Goal: Task Accomplishment & Management: Use online tool/utility

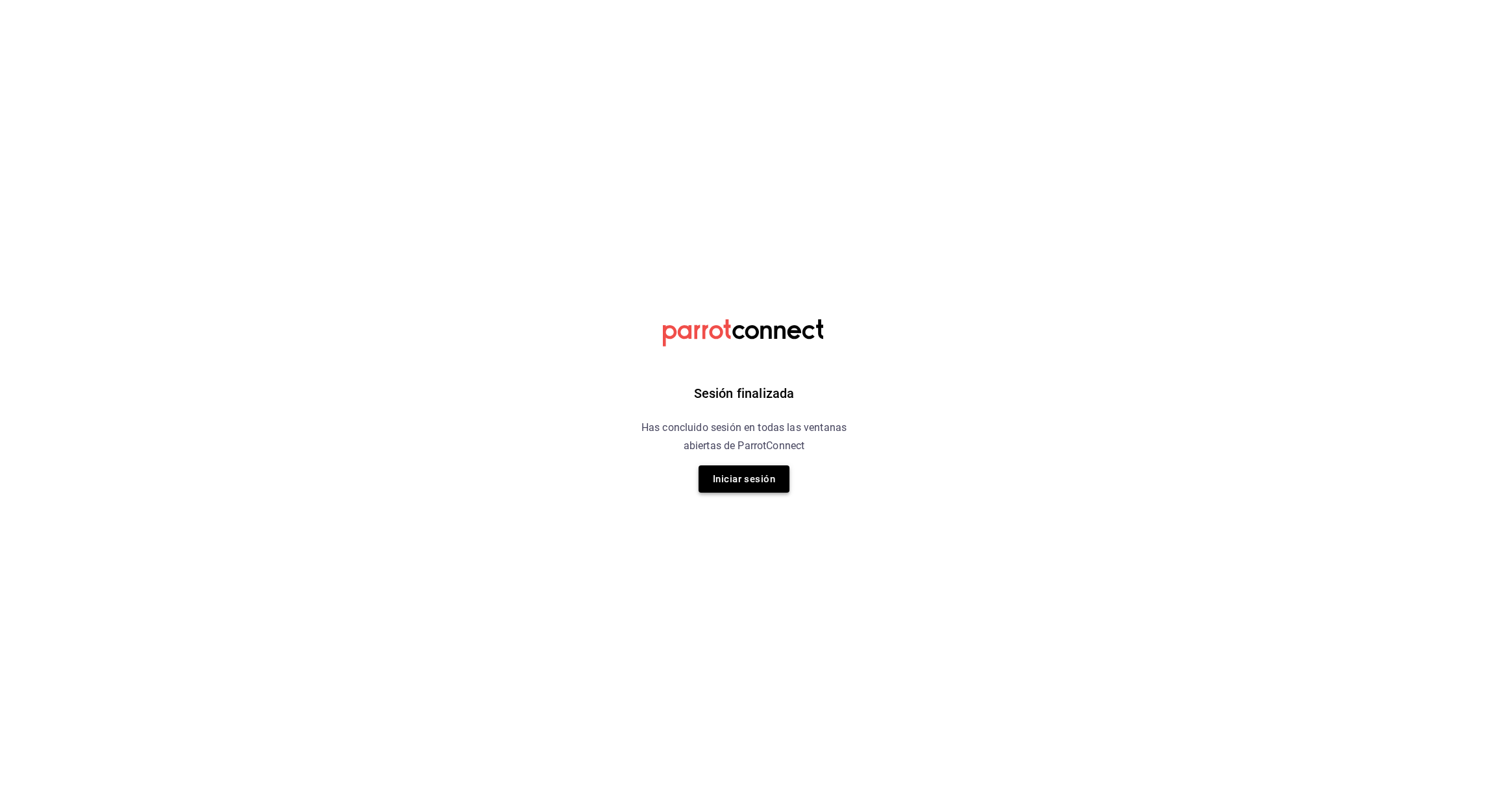
click at [738, 473] on button "Iniciar sesión" at bounding box center [744, 479] width 91 height 27
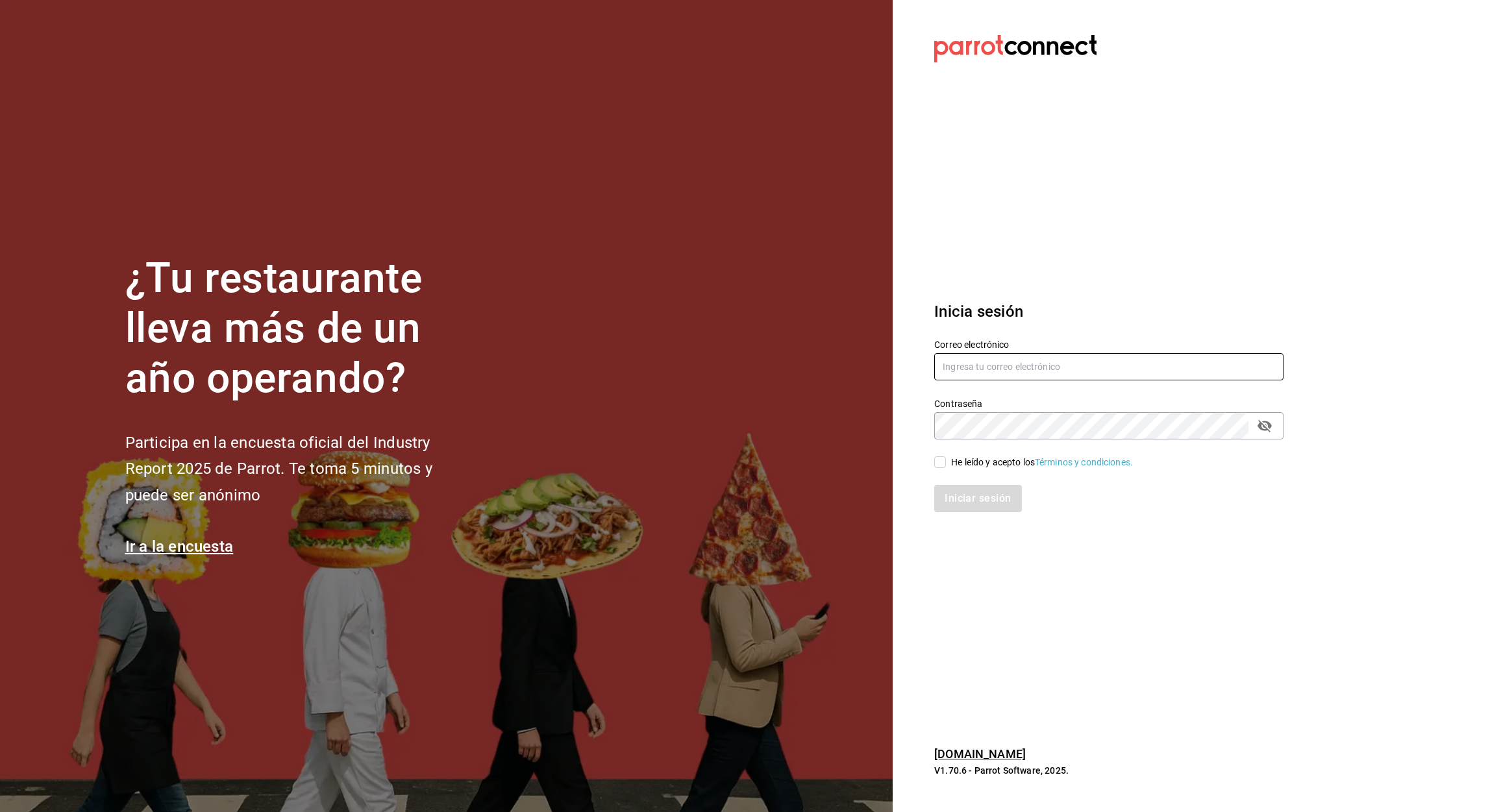
type input "[EMAIL_ADDRESS][DOMAIN_NAME]"
click at [964, 459] on div "He leído y acepto los Términos y condiciones." at bounding box center [1041, 462] width 182 height 14
click at [946, 459] on input "He leído y acepto los Términos y condiciones." at bounding box center [940, 462] width 12 height 12
checkbox input "true"
click at [988, 507] on button "Iniciar sesión" at bounding box center [978, 498] width 88 height 27
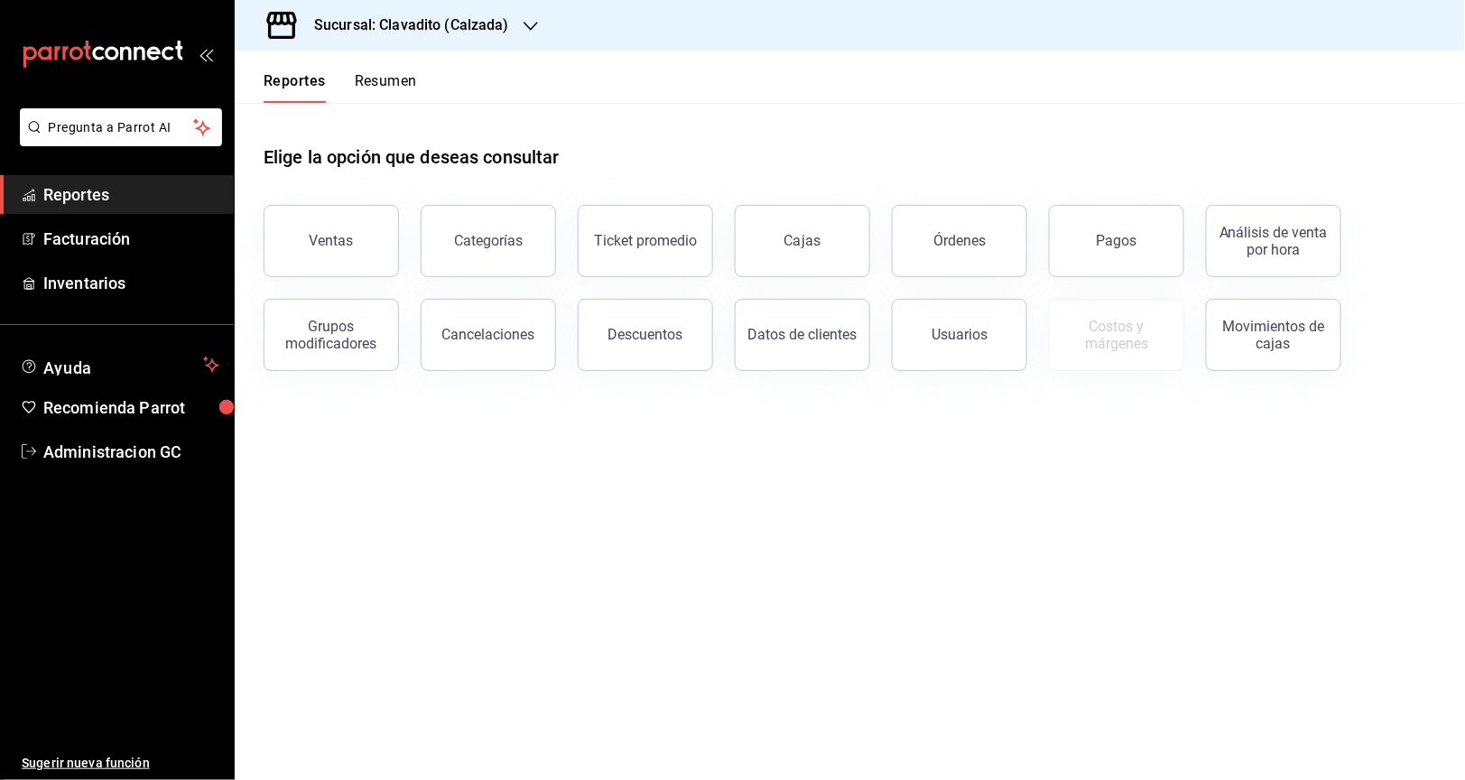
click at [423, 20] on h3 "Sucursal: Clavadito (Calzada)" at bounding box center [404, 25] width 209 height 22
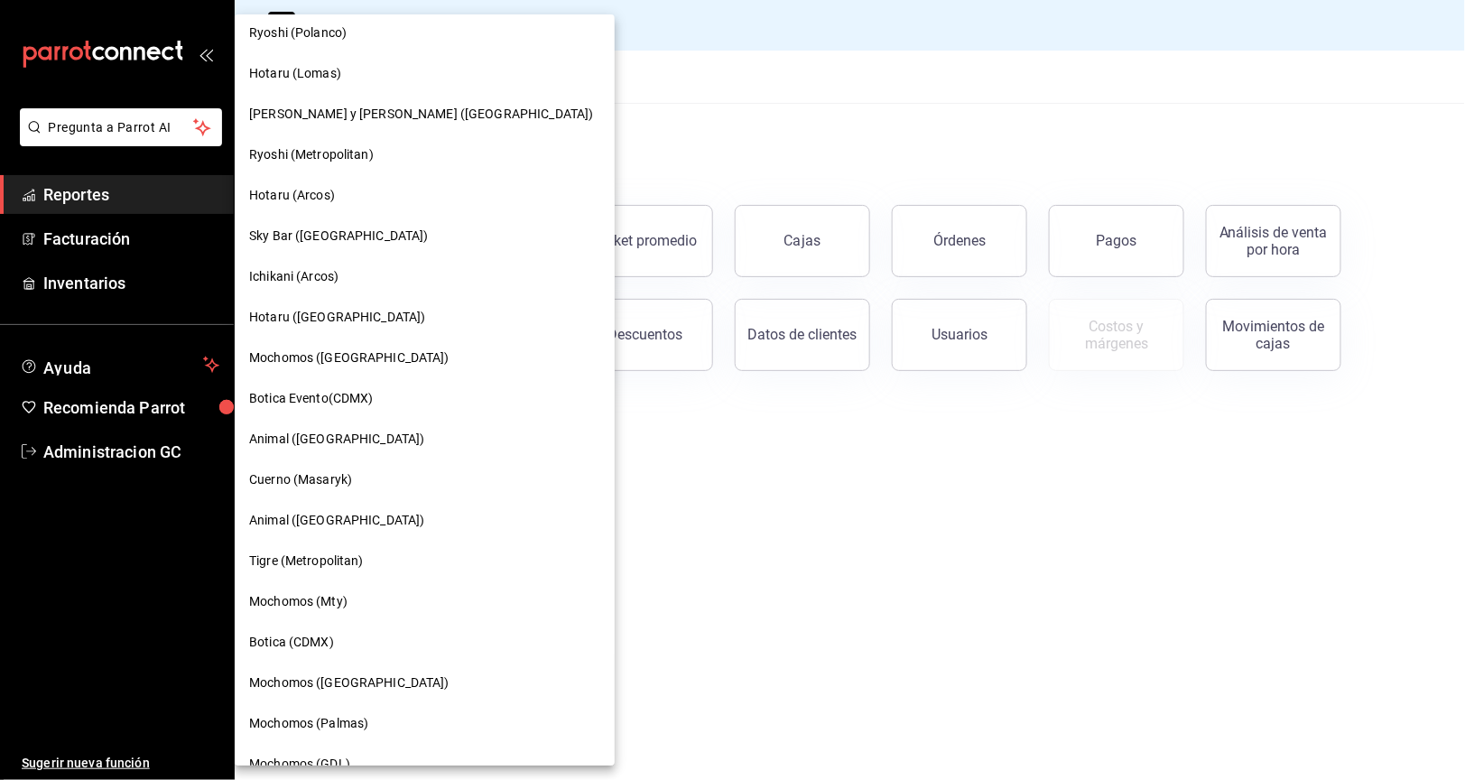
scroll to position [135, 0]
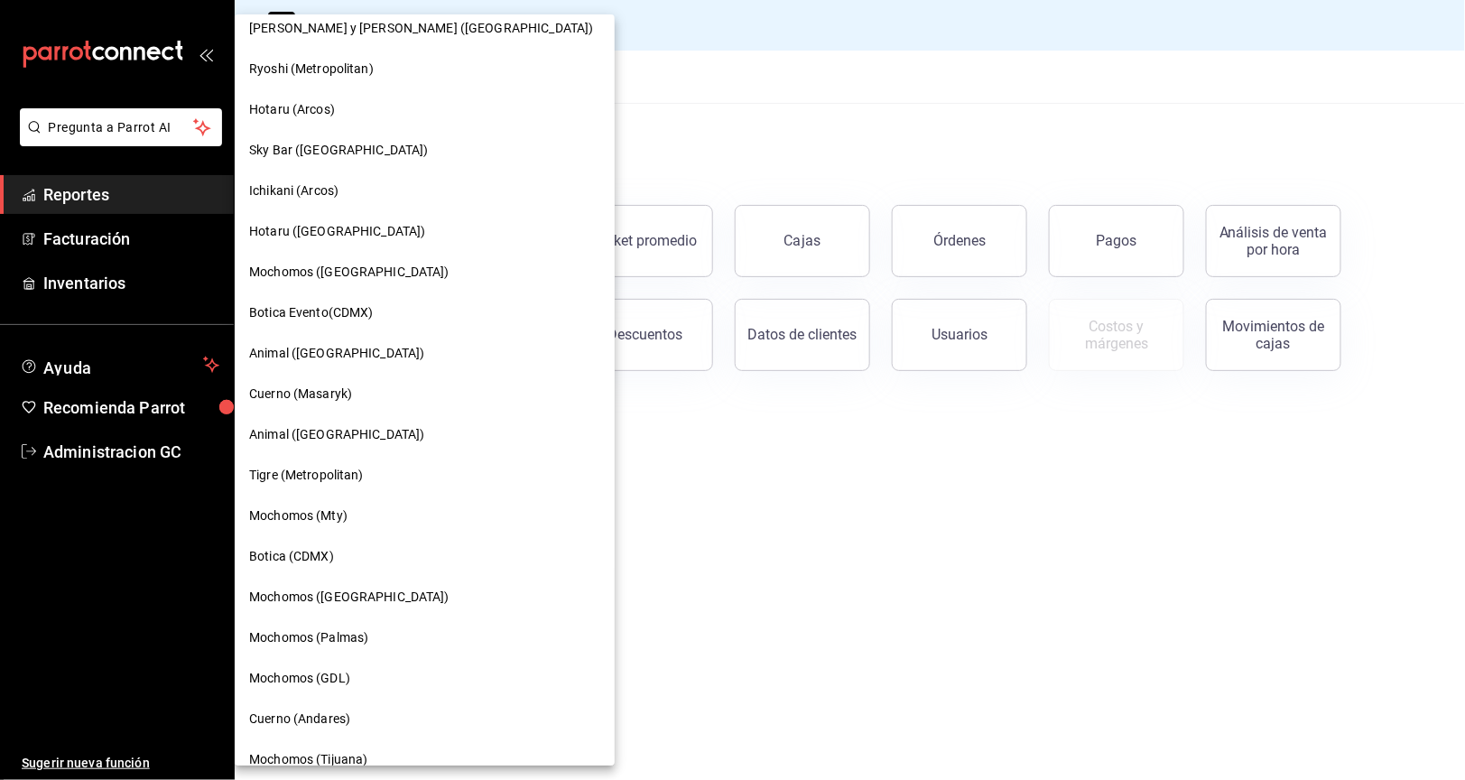
click at [333, 390] on span "Cuerno (Masaryk)" at bounding box center [300, 393] width 103 height 19
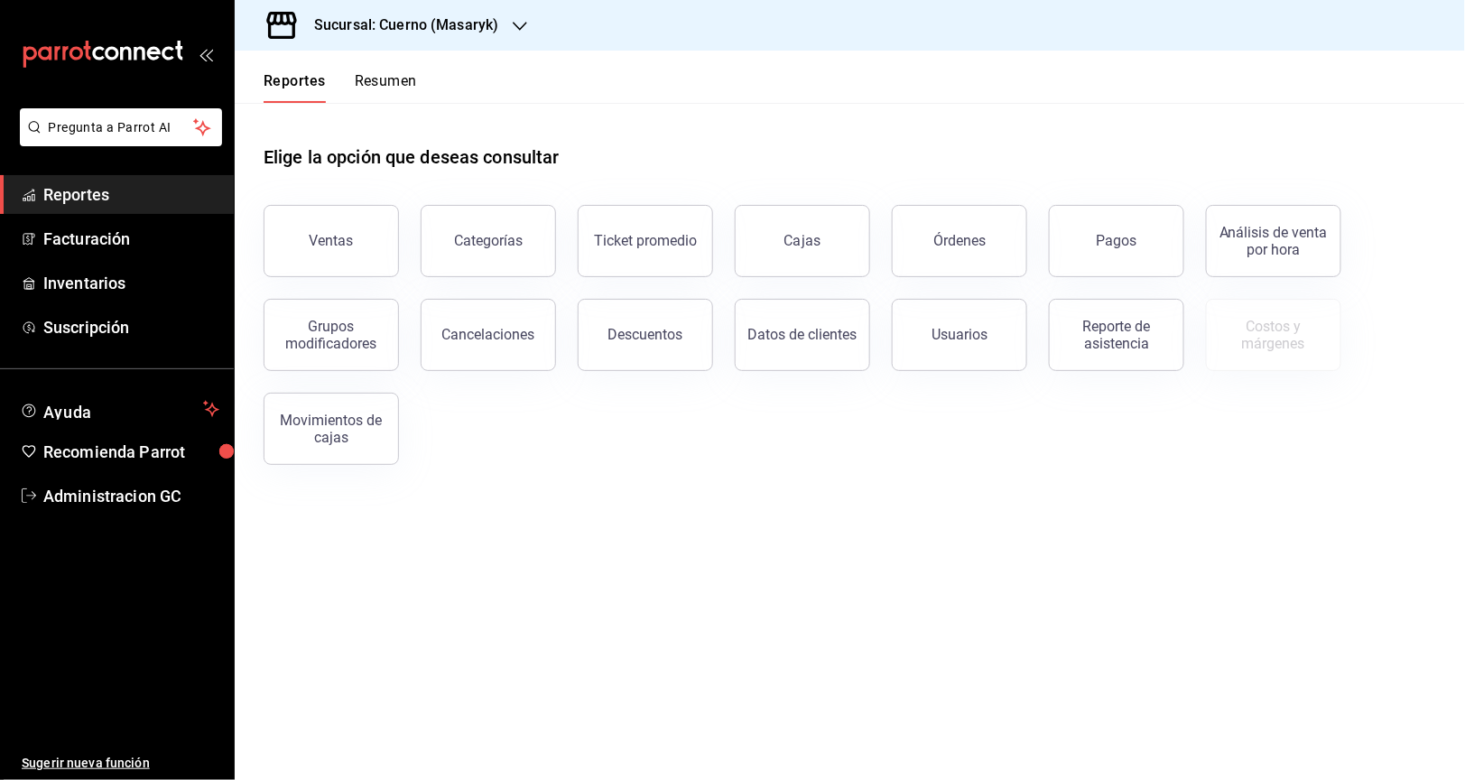
click at [337, 227] on button "Ventas" at bounding box center [331, 241] width 135 height 72
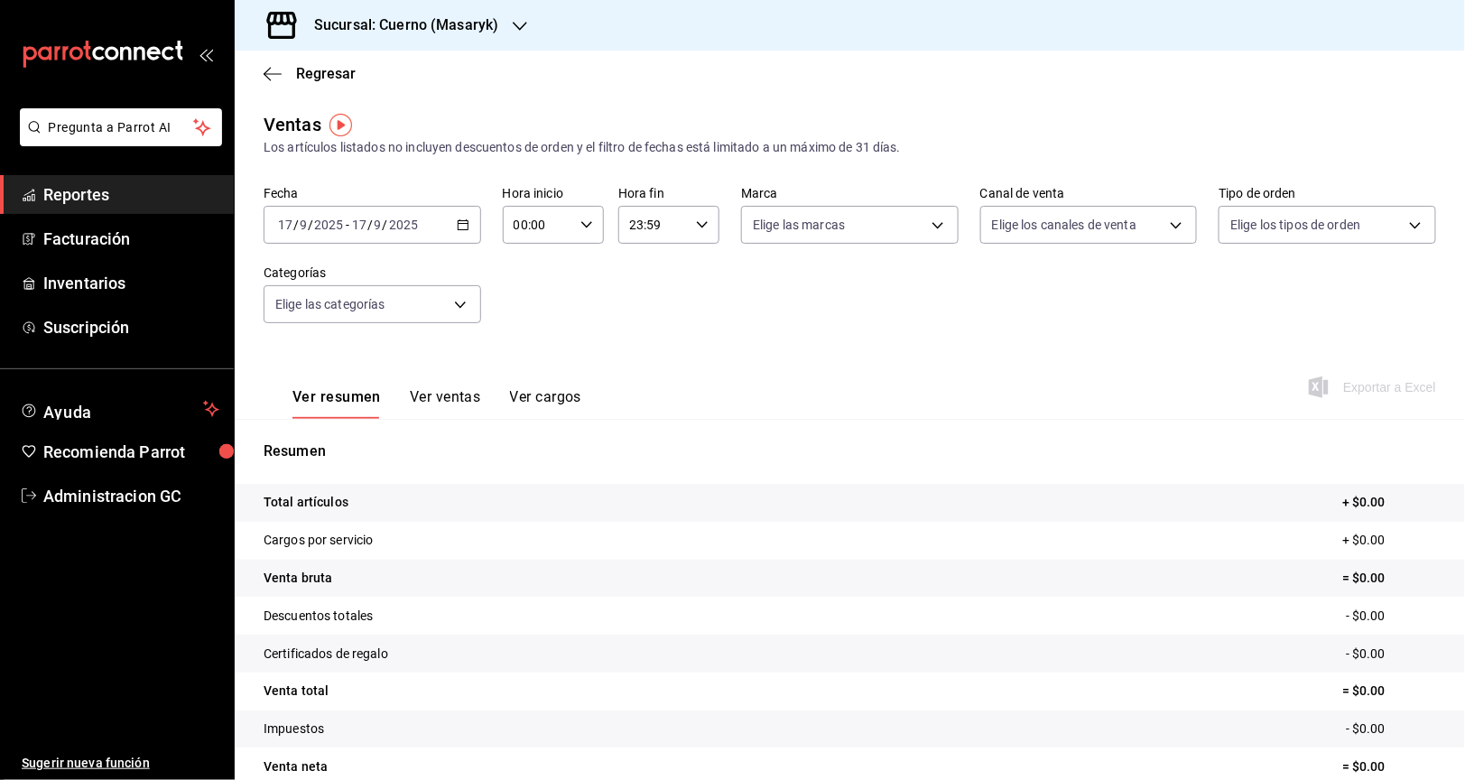
click at [461, 219] on 314 "button" at bounding box center [463, 224] width 11 height 11
click at [329, 435] on span "Rango de fechas" at bounding box center [349, 441] width 140 height 19
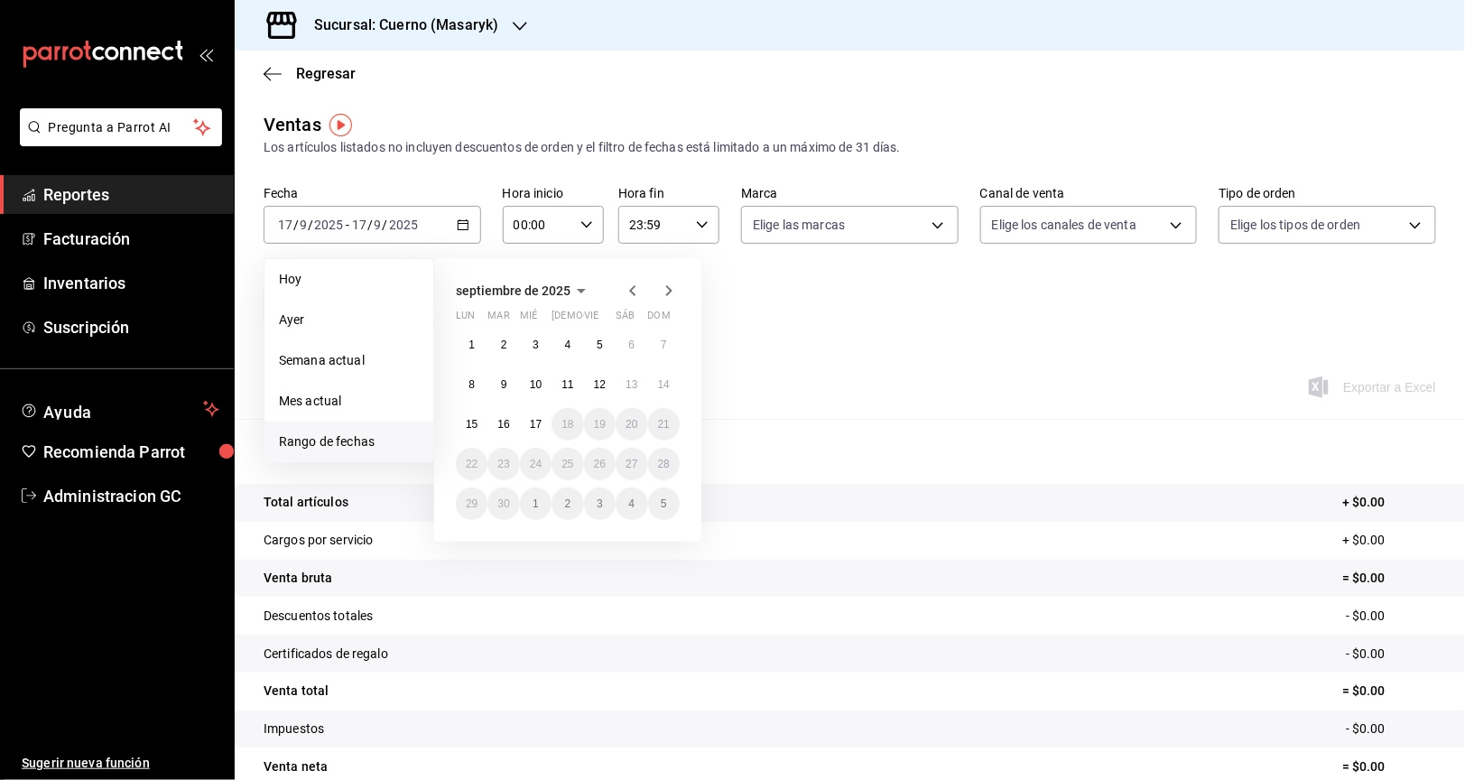
click at [629, 283] on icon "button" at bounding box center [633, 291] width 22 height 22
click at [598, 332] on button "1" at bounding box center [600, 345] width 32 height 32
click at [669, 289] on icon "button" at bounding box center [669, 290] width 6 height 11
click at [633, 292] on icon "button" at bounding box center [632, 290] width 6 height 11
click at [629, 506] on abbr "30" at bounding box center [631, 503] width 12 height 13
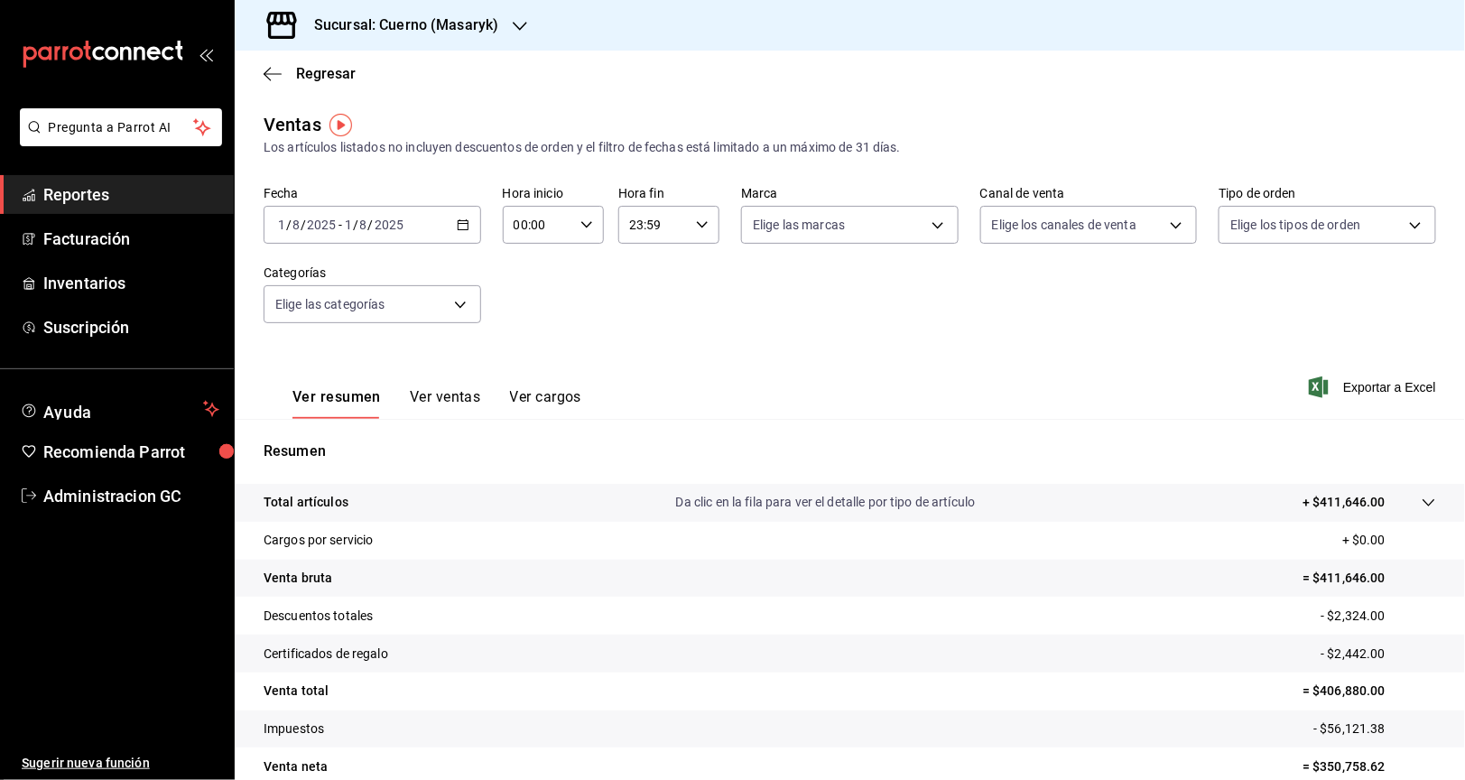
click at [362, 226] on input "8" at bounding box center [363, 225] width 9 height 14
drag, startPoint x: 349, startPoint y: 27, endPoint x: 369, endPoint y: 41, distance: 24.0
click at [369, 41] on div "Sucursal: Cuerno (Masaryk)" at bounding box center [391, 25] width 285 height 51
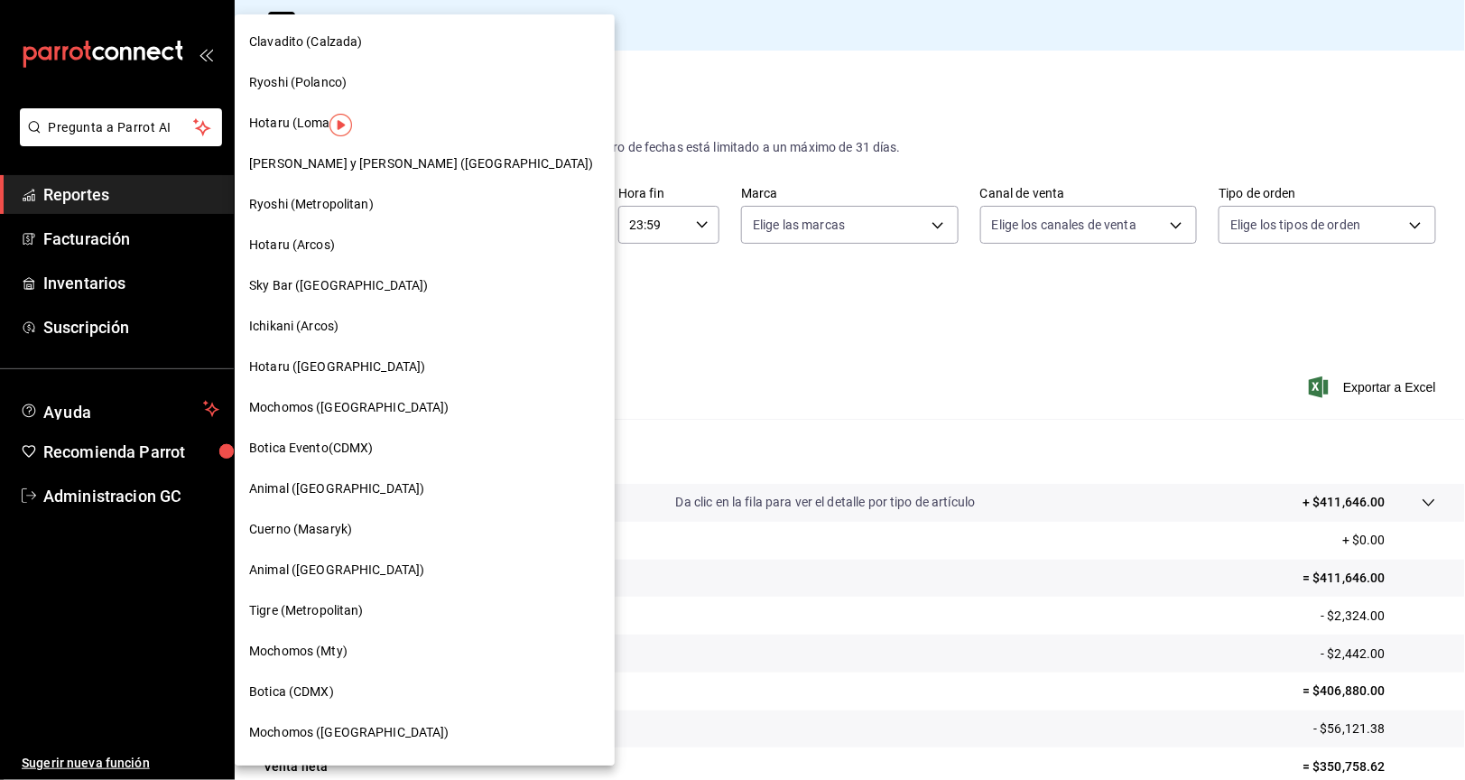
drag, startPoint x: 369, startPoint y: 41, endPoint x: 649, endPoint y: 355, distance: 420.6
click at [690, 361] on div at bounding box center [732, 390] width 1465 height 780
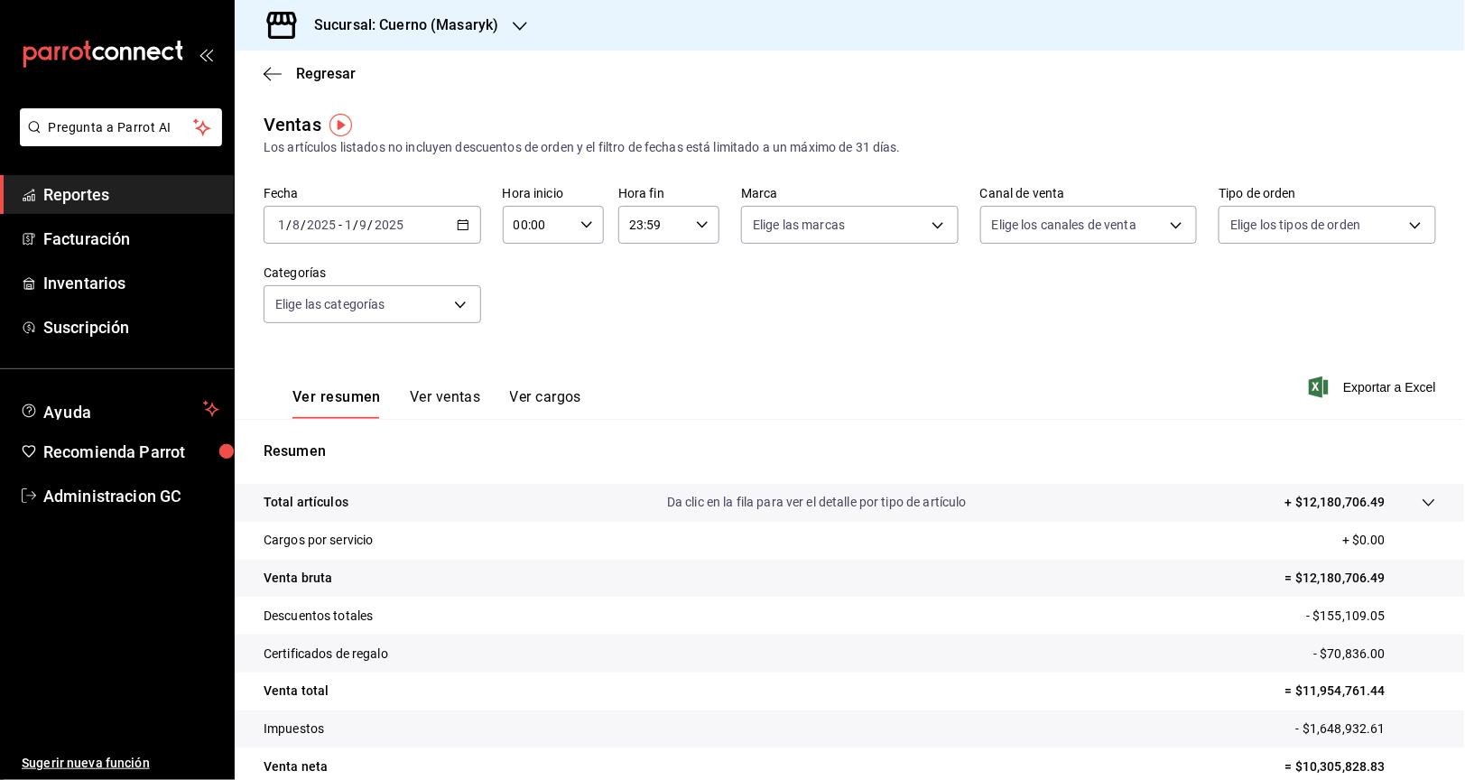
click at [579, 216] on div "00:00 Hora inicio" at bounding box center [553, 225] width 101 height 38
click at [529, 340] on button "05" at bounding box center [523, 352] width 42 height 36
type input "05:00"
click at [692, 231] on div at bounding box center [732, 390] width 1465 height 780
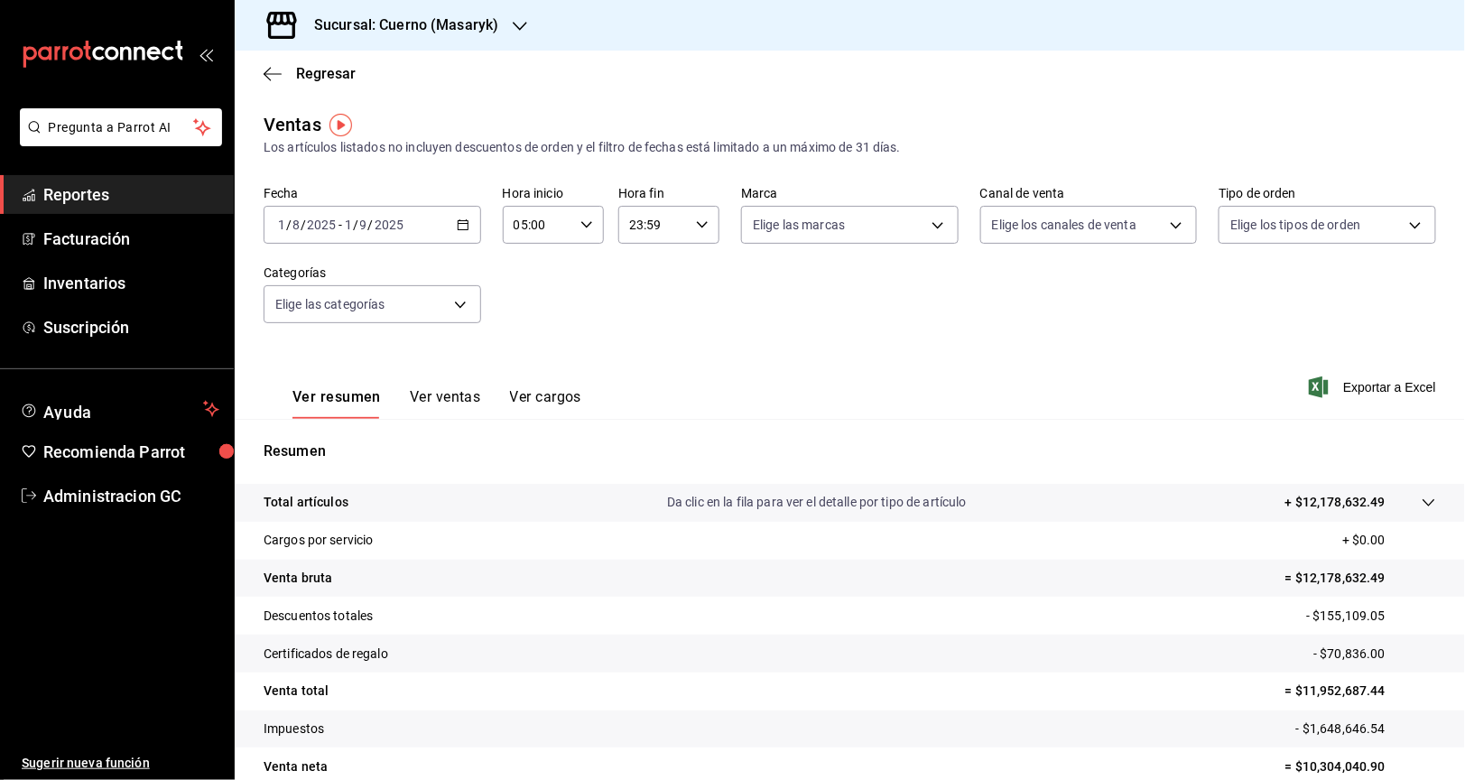
click at [696, 222] on icon "button" at bounding box center [702, 224] width 13 height 13
click at [637, 271] on span "05" at bounding box center [636, 278] width 21 height 14
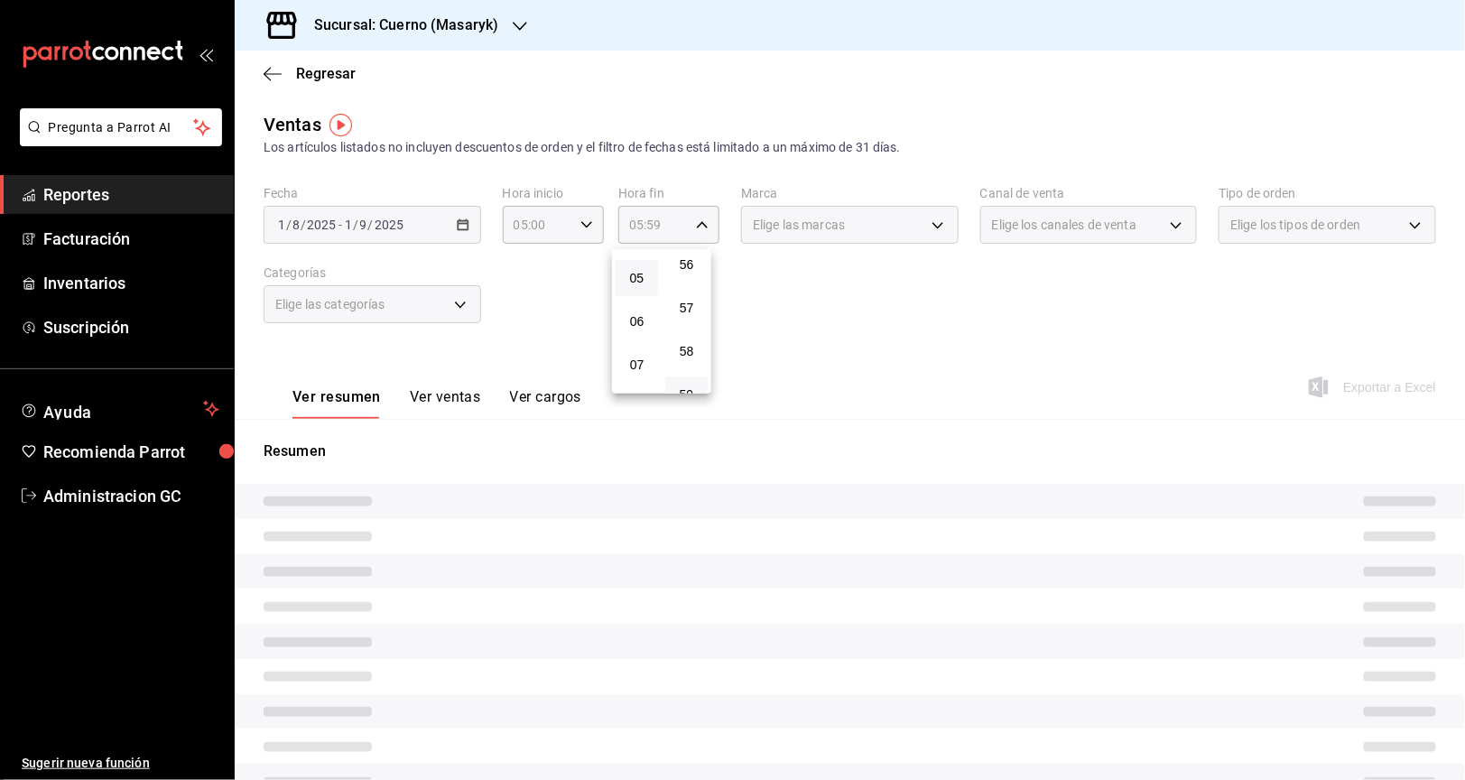
click at [694, 286] on div "57" at bounding box center [687, 307] width 50 height 43
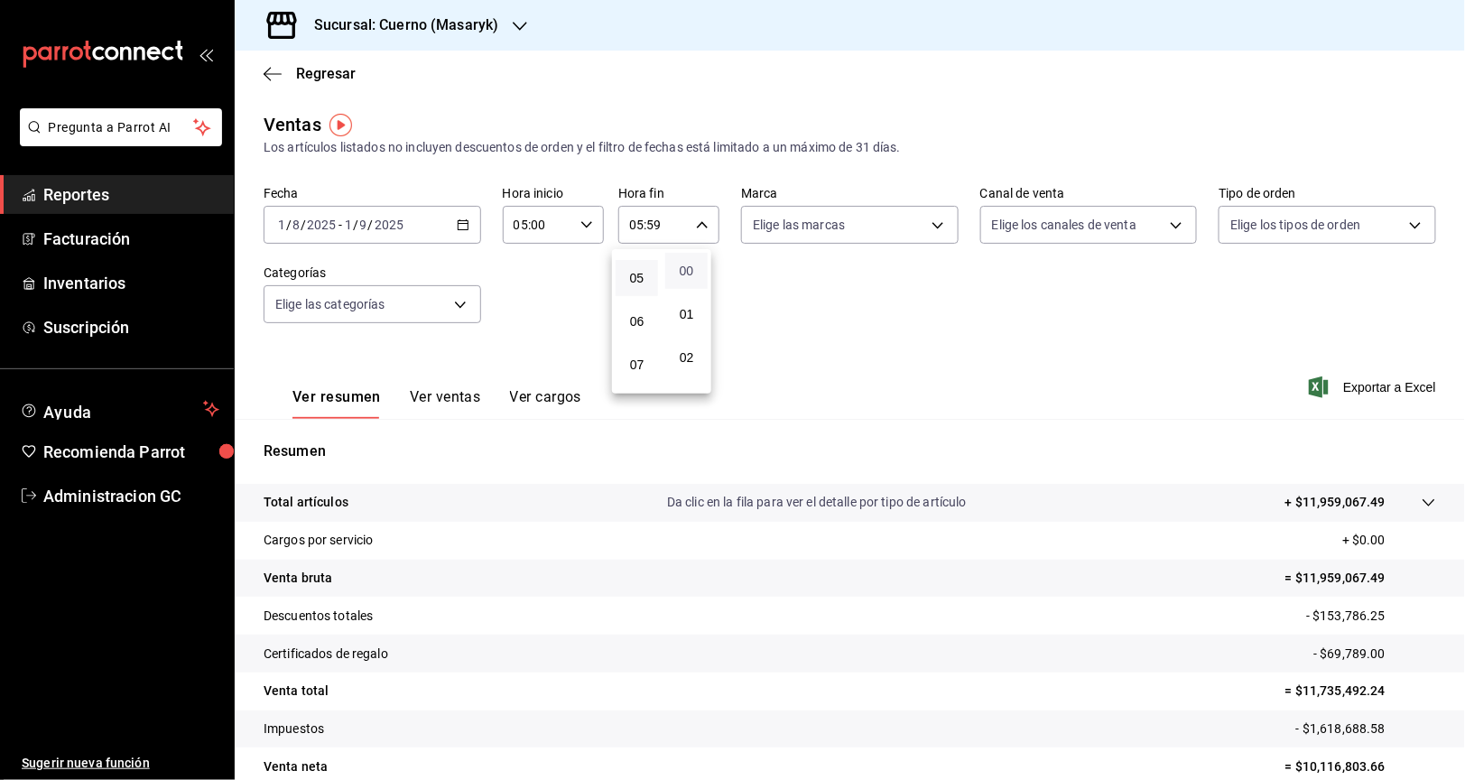
click at [692, 273] on span "00" at bounding box center [686, 271] width 21 height 14
type input "05:00"
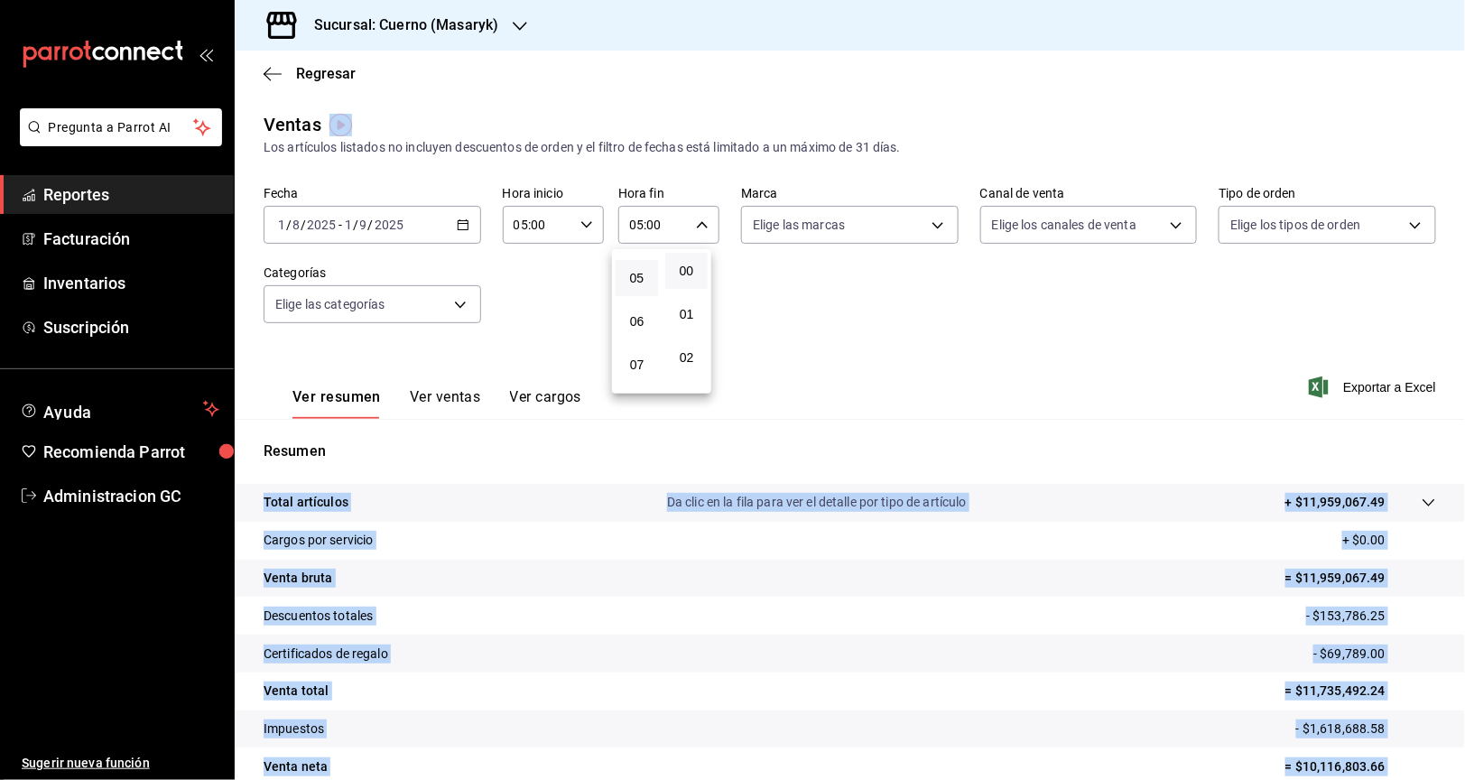
drag, startPoint x: 1463, startPoint y: 778, endPoint x: 1528, endPoint y: 866, distance: 109.0
click at [1464, 779] on html "Pregunta a Parrot AI Reportes Facturación Inventarios Suscripción Ayuda Recomie…" at bounding box center [732, 390] width 1465 height 780
drag, startPoint x: 1528, startPoint y: 866, endPoint x: 1403, endPoint y: 724, distance: 188.6
click at [1400, 717] on div at bounding box center [732, 390] width 1465 height 780
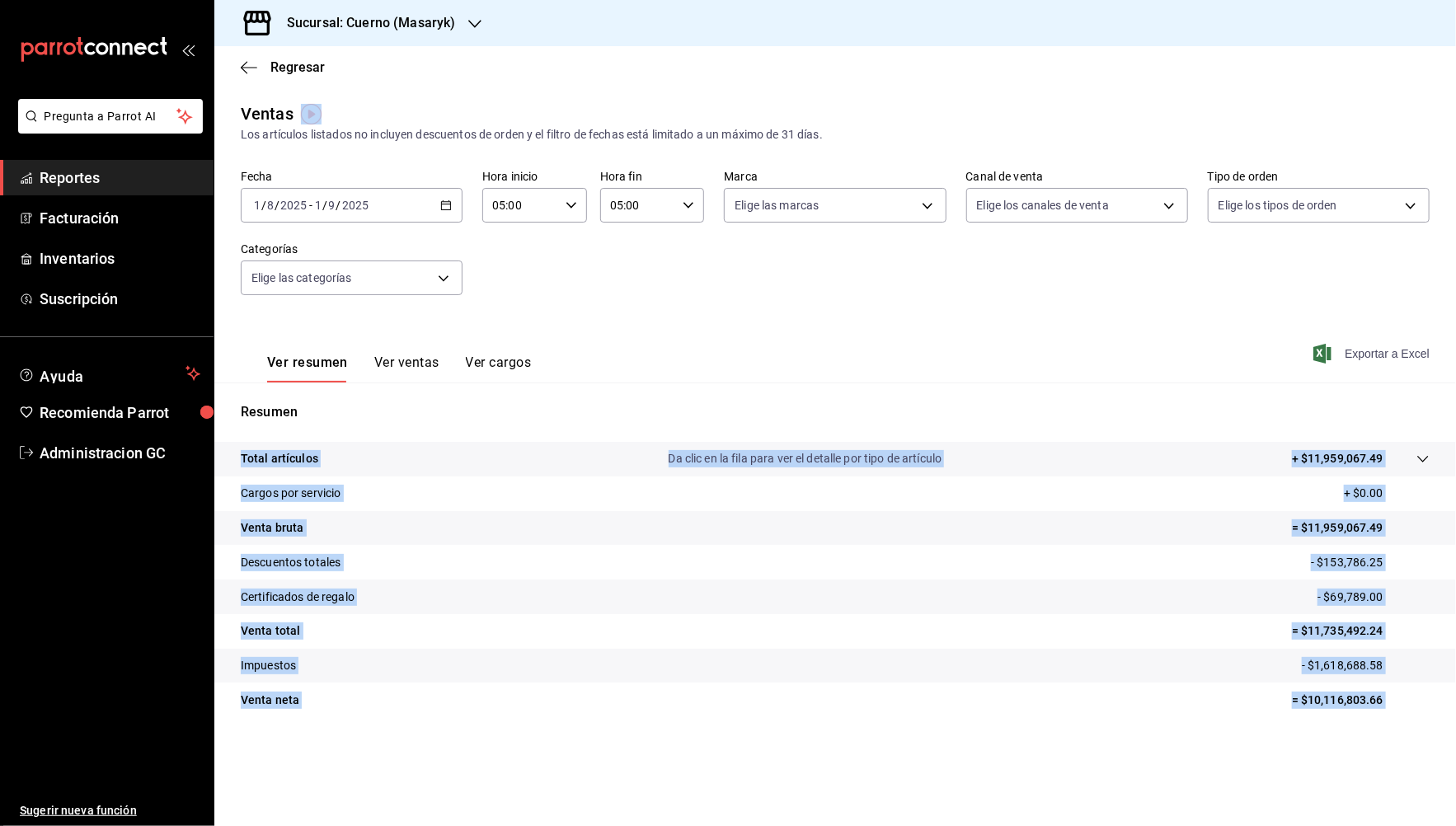
click at [1337, 353] on span "Exportar a Excel" at bounding box center [1373, 354] width 113 height 20
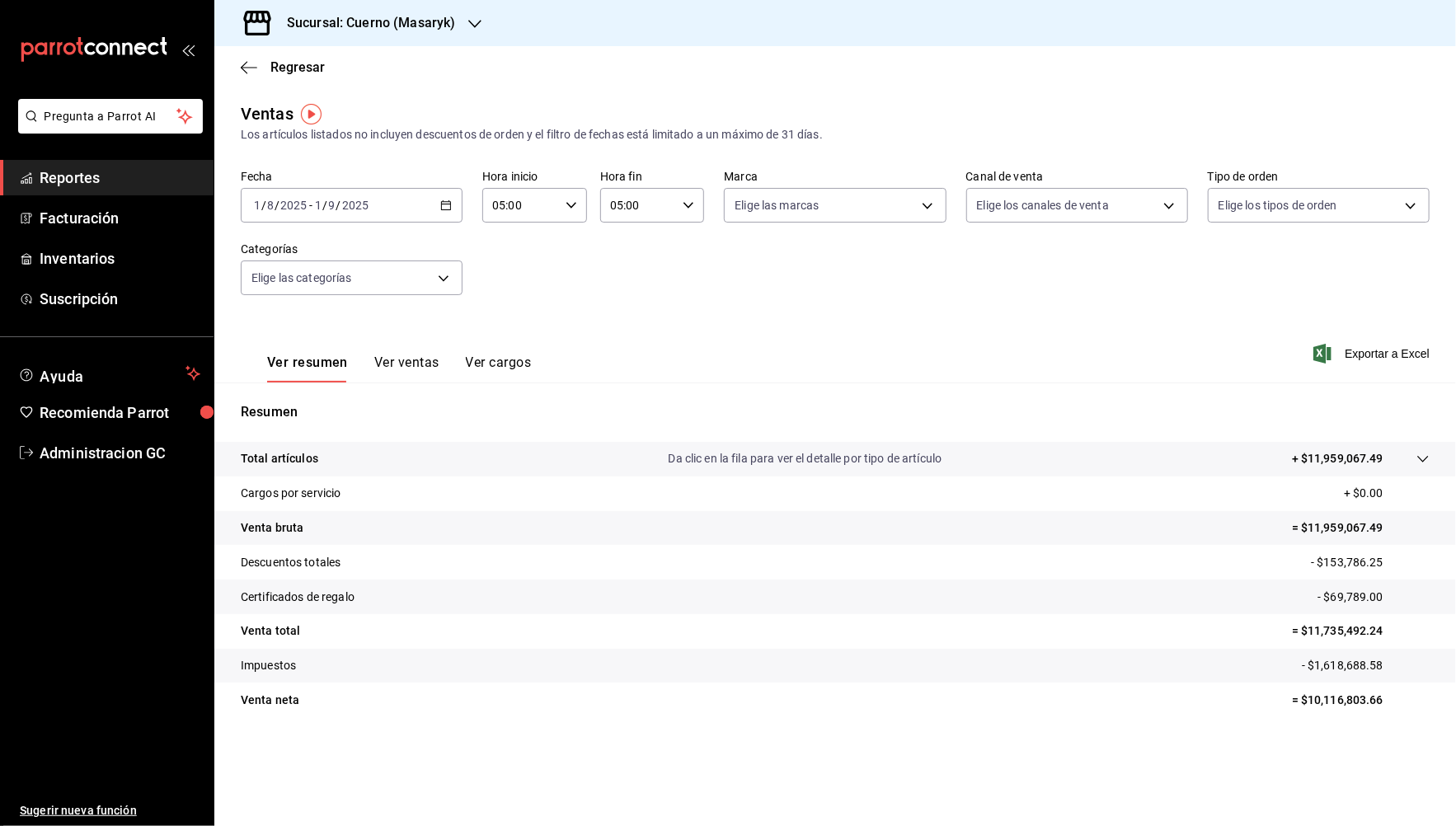
click at [815, 271] on div "Fecha 2025-08-01 1 / 8 / 2025 - 2025-09-01 1 / 9 / 2025 Hora inicio 05:00 Hora …" at bounding box center [835, 242] width 1188 height 145
click at [437, 28] on h3 "Sucursal: Cuerno (Masaryk)" at bounding box center [364, 23] width 182 height 20
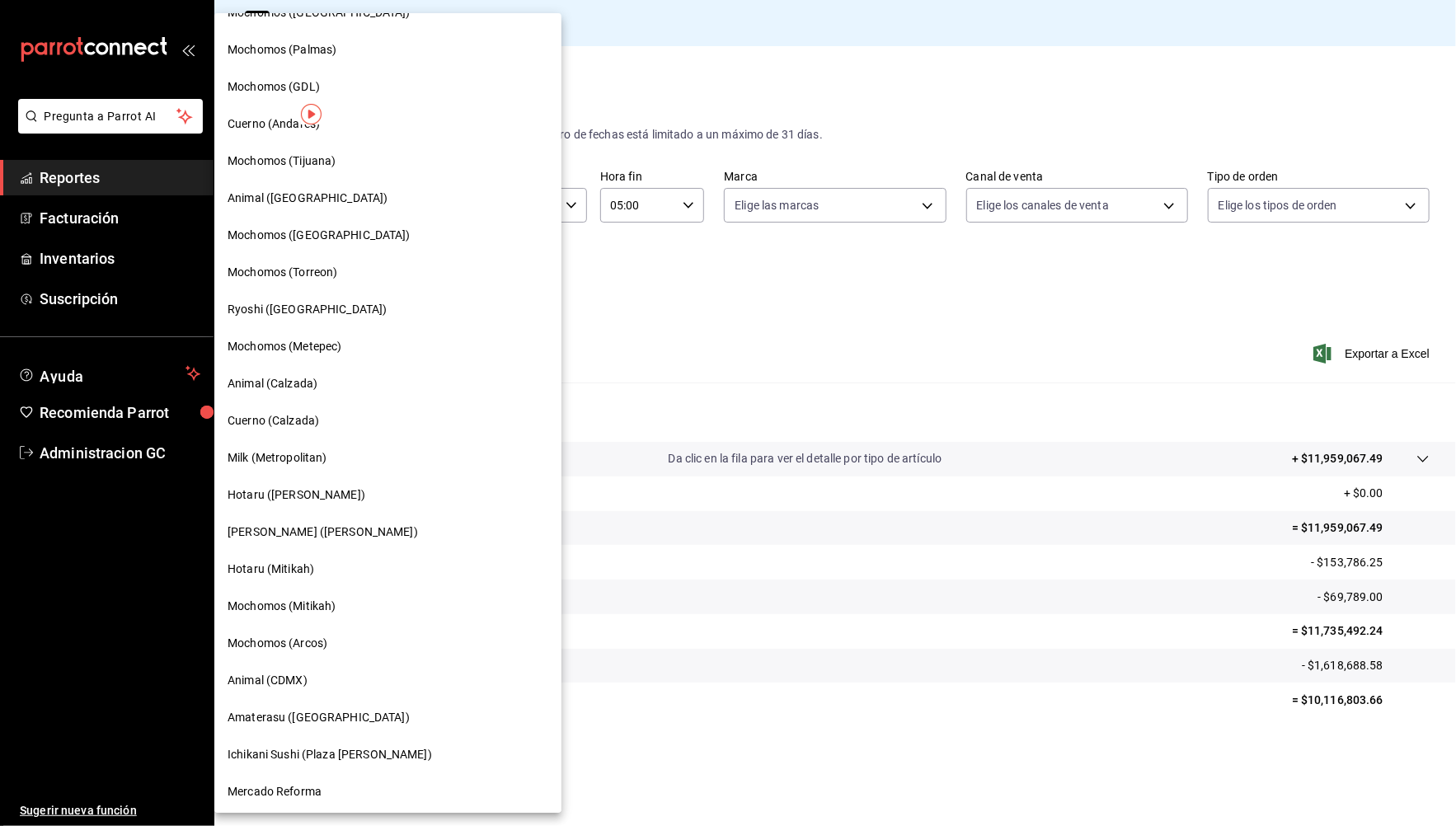
scroll to position [659, 0]
click at [316, 261] on span "Mochomos (Torreon)" at bounding box center [282, 270] width 110 height 17
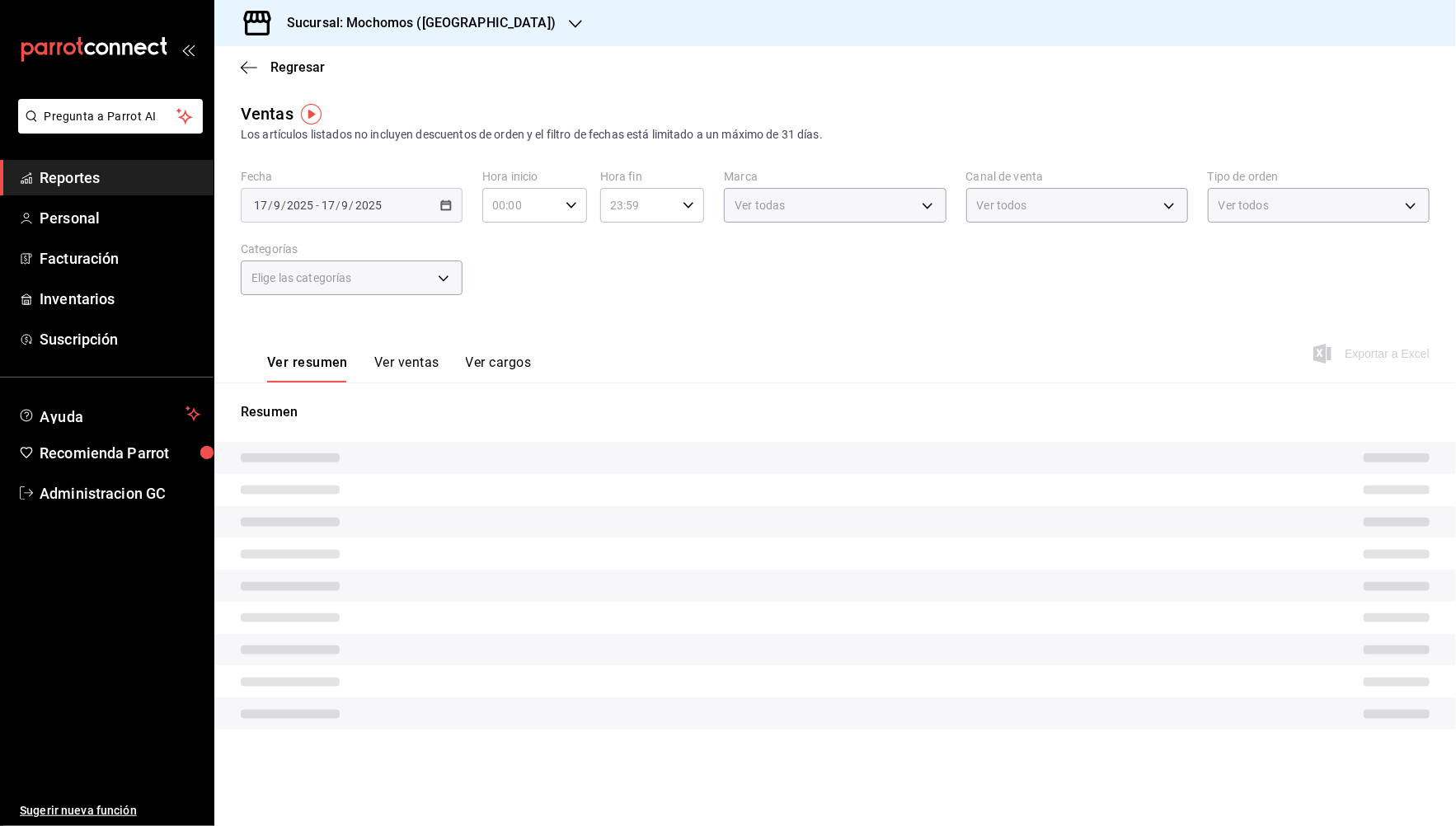
type input "05:00"
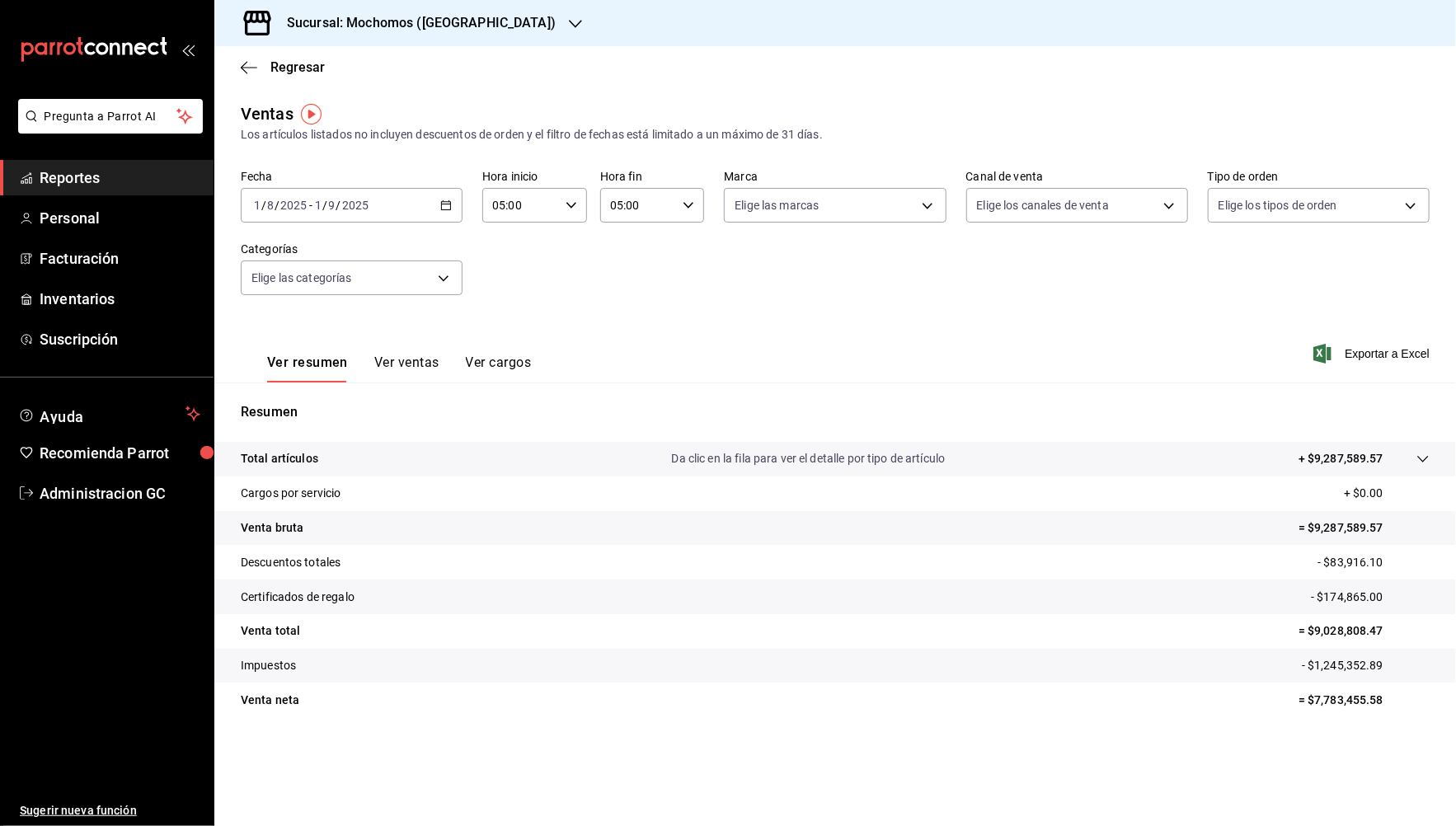
click at [1337, 334] on div "Ver resumen Ver ventas Ver cargos Exportar a Excel" at bounding box center [835, 349] width 1241 height 68
click at [1337, 351] on span "Exportar a Excel" at bounding box center [1373, 354] width 113 height 20
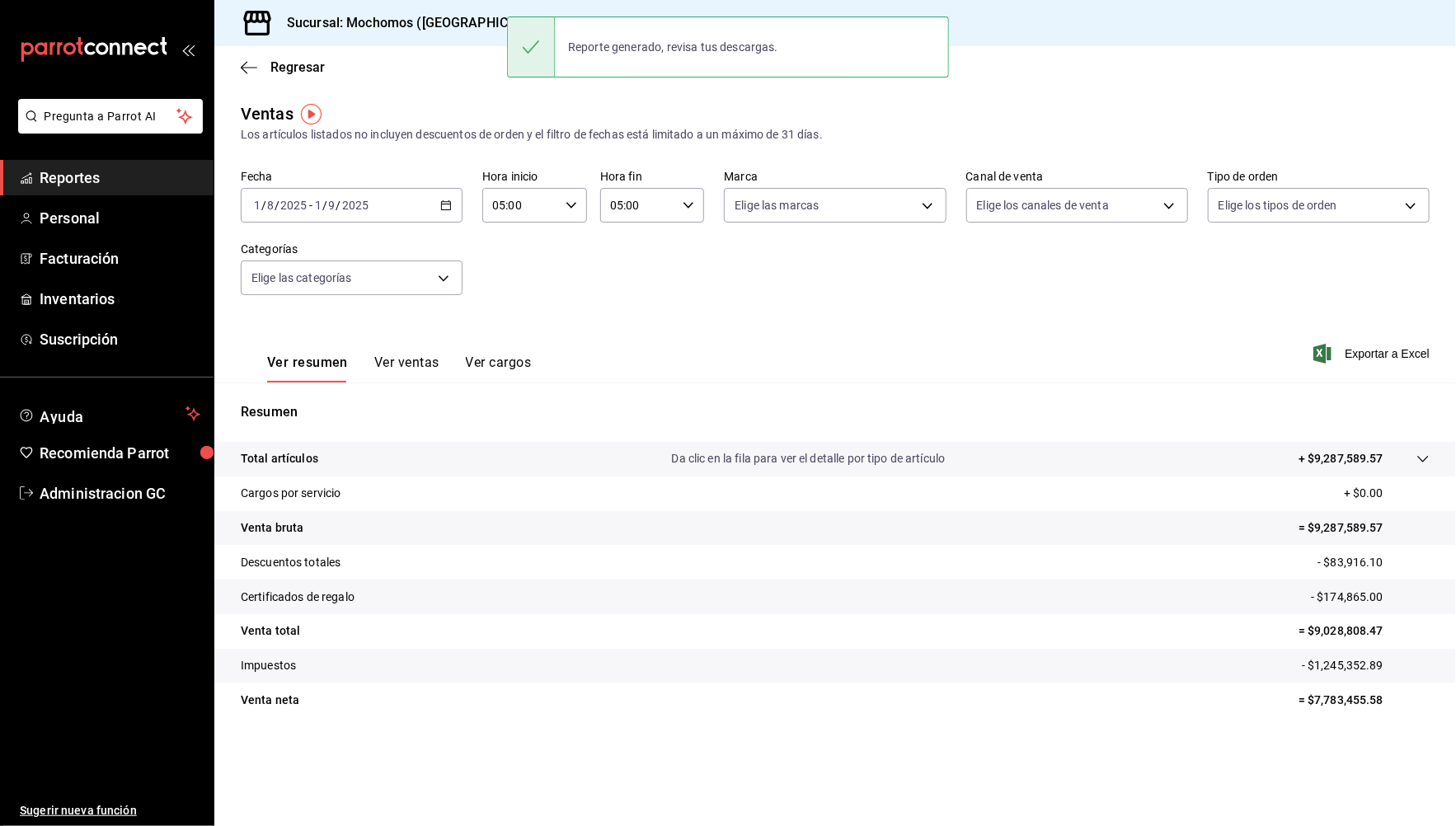
drag, startPoint x: 503, startPoint y: 426, endPoint x: 536, endPoint y: 418, distance: 34.0
click at [503, 425] on div "Resumen Total artículos Da clic en la fila para ver el detalle por tipo de artí…" at bounding box center [835, 569] width 1241 height 334
click at [843, 313] on div "Fecha 2025-08-01 1 / 8 / 2025 - 2025-09-01 1 / 9 / 2025 Hora inicio 05:00 Hora …" at bounding box center [835, 242] width 1188 height 145
